Goal: Navigation & Orientation: Find specific page/section

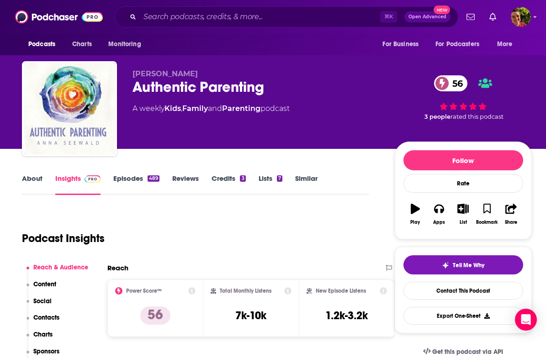
click at [141, 193] on link "Episodes 489" at bounding box center [136, 184] width 46 height 21
